Goal: Register for event/course

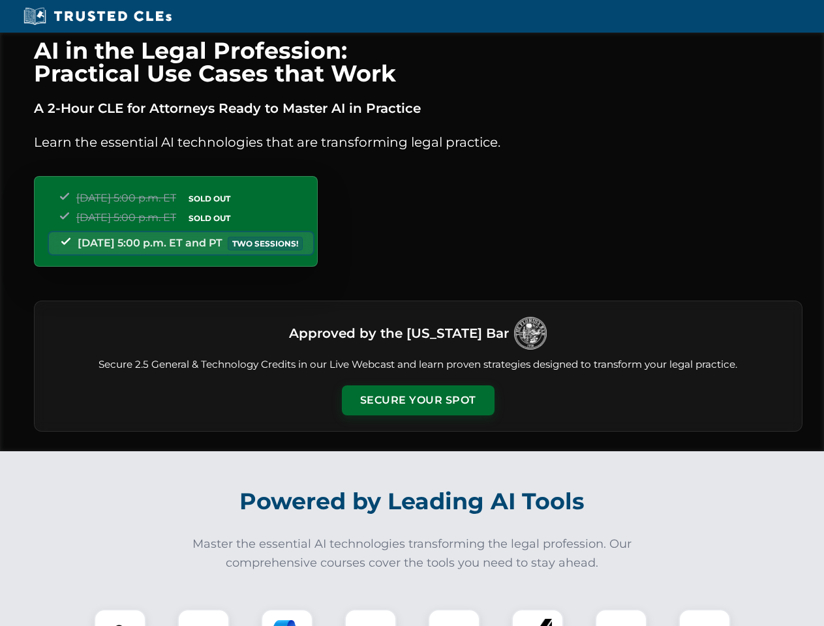
click at [418, 401] on button "Secure Your Spot" at bounding box center [418, 401] width 153 height 30
click at [120, 618] on img at bounding box center [120, 636] width 38 height 38
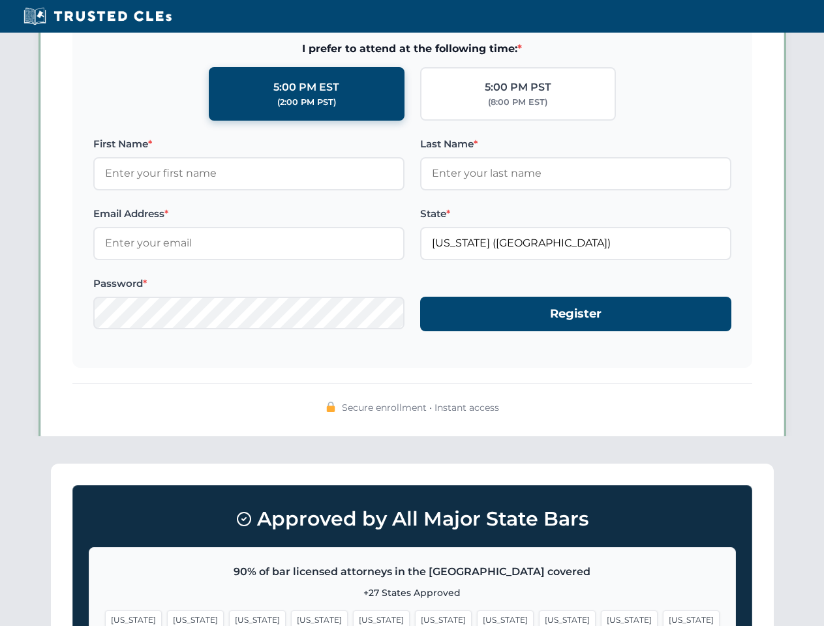
click at [477, 618] on span "[US_STATE]" at bounding box center [505, 620] width 57 height 19
click at [601, 618] on span "[US_STATE]" at bounding box center [629, 620] width 57 height 19
